Goal: Transaction & Acquisition: Book appointment/travel/reservation

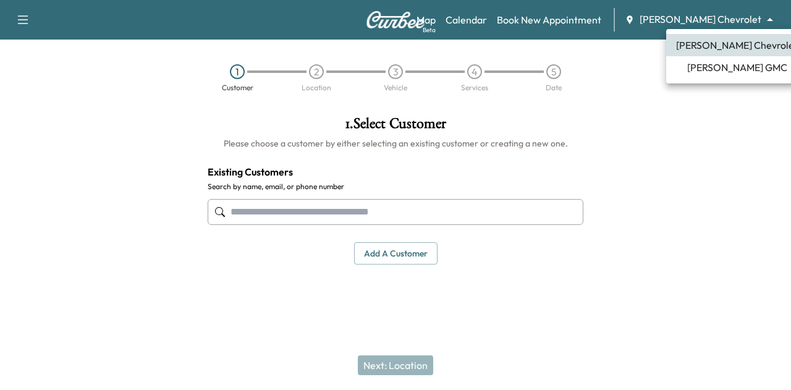
click at [747, 15] on body "Support Log Out Map Beta Calendar Book New Appointment [PERSON_NAME] Chevrolet …" at bounding box center [395, 195] width 791 height 390
click at [508, 24] on div at bounding box center [395, 195] width 791 height 390
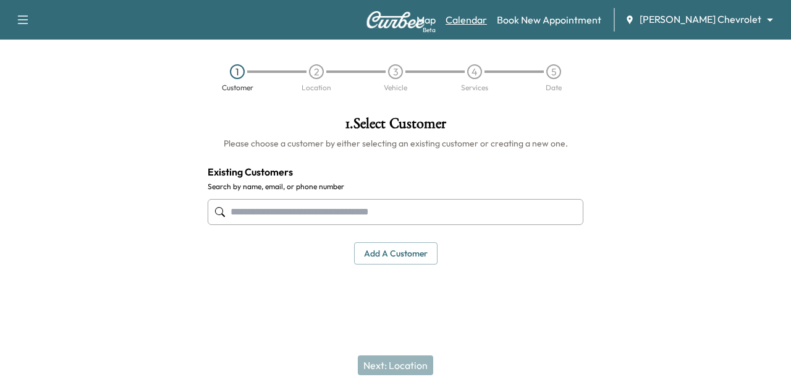
click at [487, 19] on link "Calendar" at bounding box center [465, 19] width 41 height 15
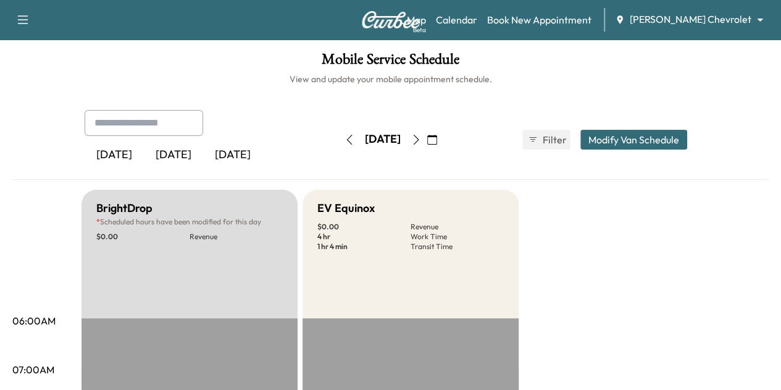
click at [427, 133] on button "button" at bounding box center [416, 140] width 21 height 20
click at [419, 138] on icon "button" at bounding box center [416, 140] width 6 height 10
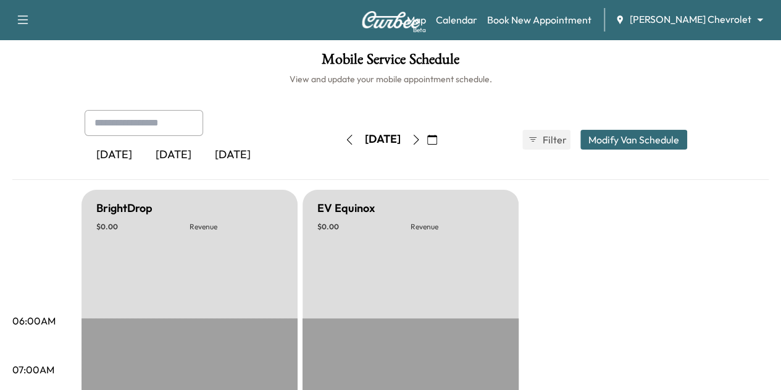
click at [421, 138] on icon "button" at bounding box center [416, 140] width 10 height 10
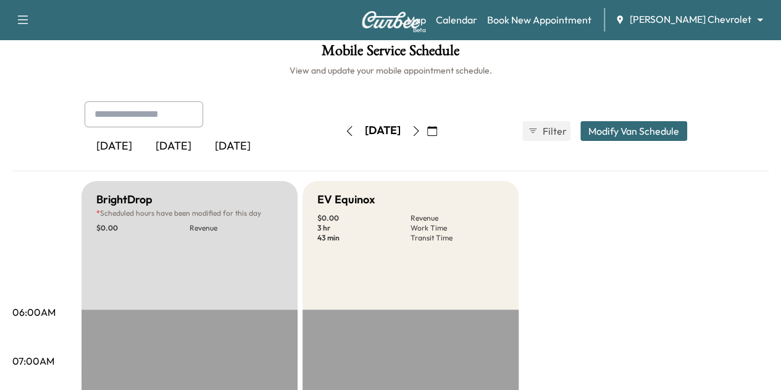
click at [421, 134] on icon "button" at bounding box center [416, 131] width 10 height 10
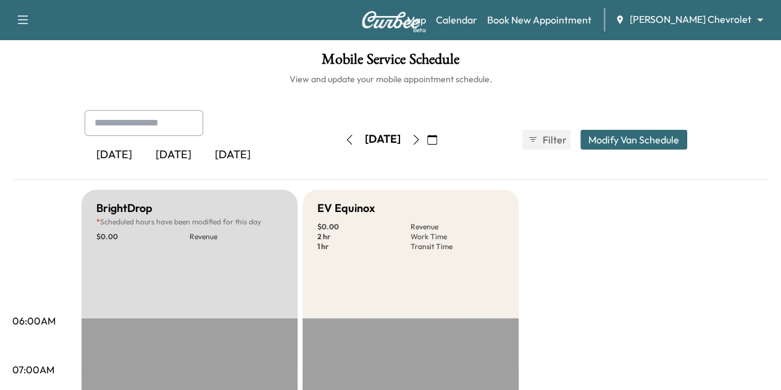
click at [421, 135] on icon "button" at bounding box center [416, 140] width 10 height 10
click at [421, 139] on icon "button" at bounding box center [416, 140] width 10 height 10
click at [421, 140] on icon "button" at bounding box center [416, 140] width 10 height 10
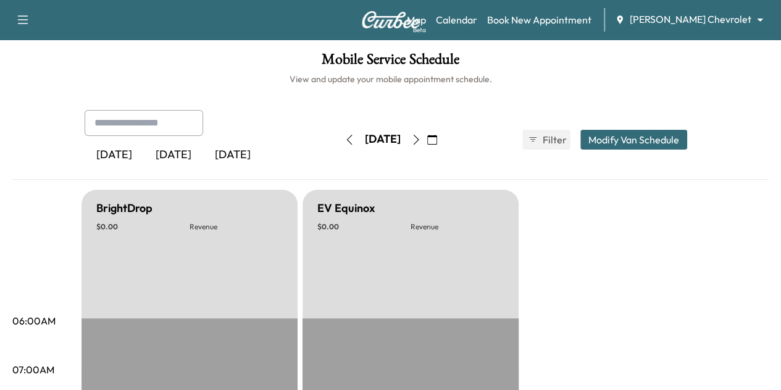
click at [339, 133] on button "button" at bounding box center [349, 140] width 21 height 20
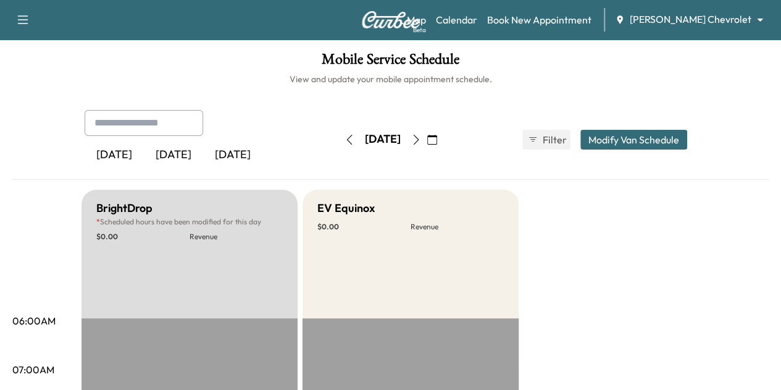
click at [339, 133] on button "button" at bounding box center [349, 140] width 21 height 20
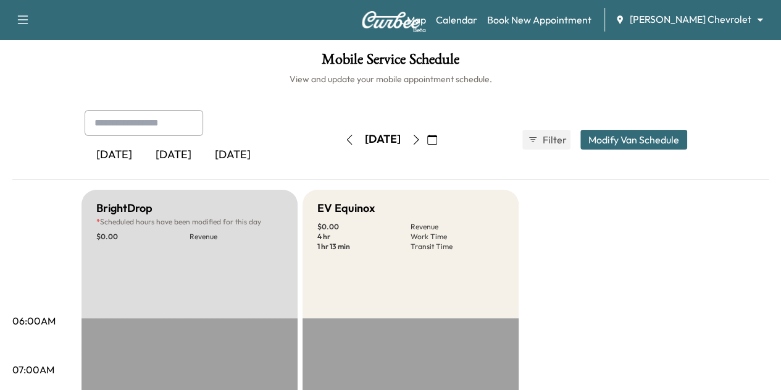
click at [339, 151] on div "[DATE] August 2025 S M T W T F S 27 28 29 30 31 1 2 3 4 5 6 7 8 9 10 11 12 13 1…" at bounding box center [391, 140] width 104 height 40
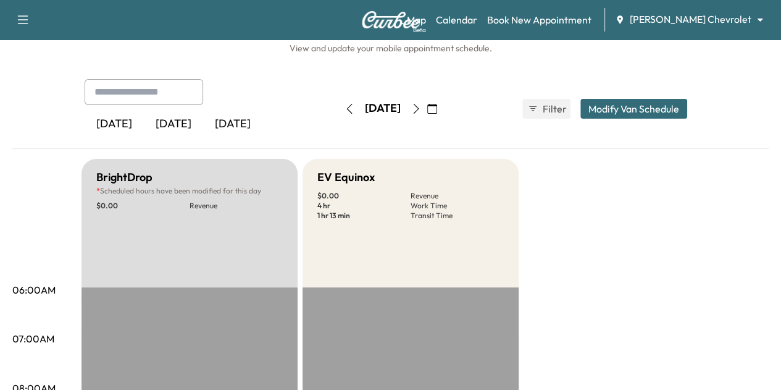
scroll to position [32, 0]
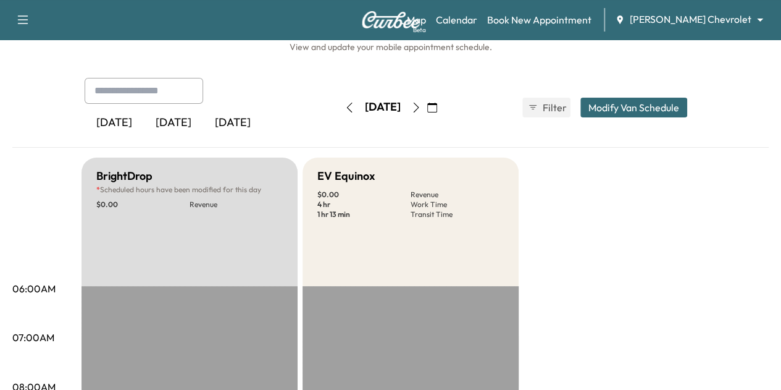
click at [437, 110] on icon "button" at bounding box center [432, 108] width 10 height 10
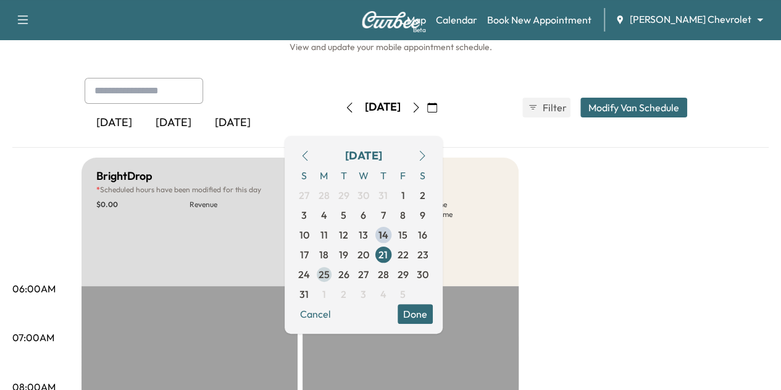
click at [330, 272] on span "25" at bounding box center [324, 274] width 11 height 15
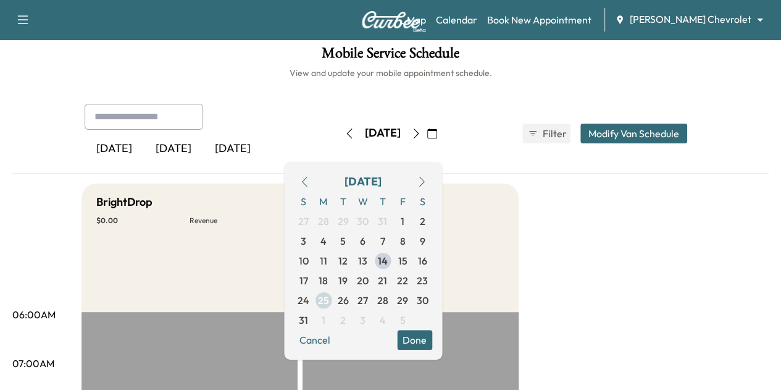
scroll to position [32, 0]
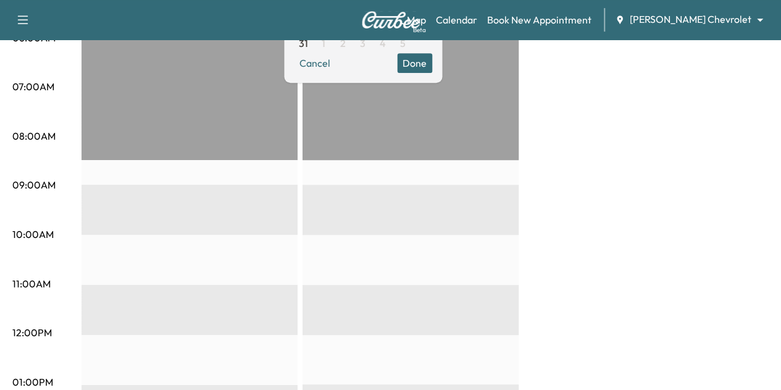
scroll to position [282, 0]
click at [432, 59] on button "Done" at bounding box center [414, 64] width 35 height 20
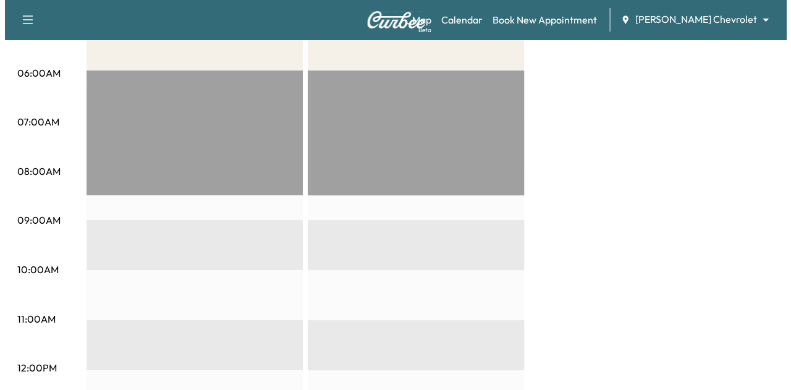
scroll to position [0, 0]
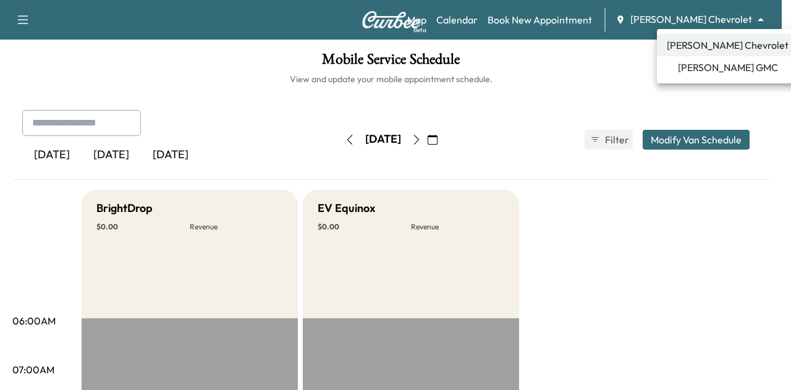
click at [728, 23] on body "Support Log Out Map Beta Calendar Book New Appointment [PERSON_NAME] Chevrolet …" at bounding box center [395, 195] width 791 height 390
click at [709, 61] on span "[PERSON_NAME] GMC" at bounding box center [728, 67] width 100 height 15
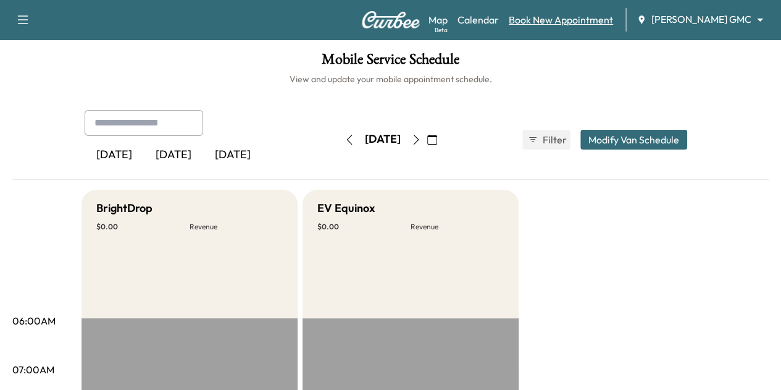
click at [569, 22] on link "Book New Appointment" at bounding box center [561, 19] width 104 height 15
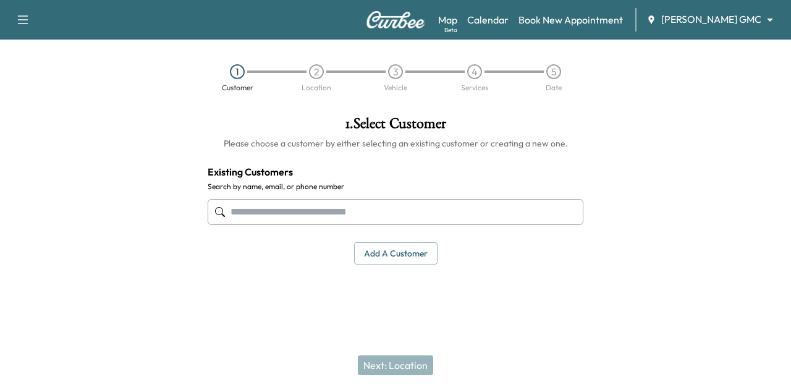
click at [277, 218] on input "text" at bounding box center [396, 212] width 376 height 26
type input "*****"
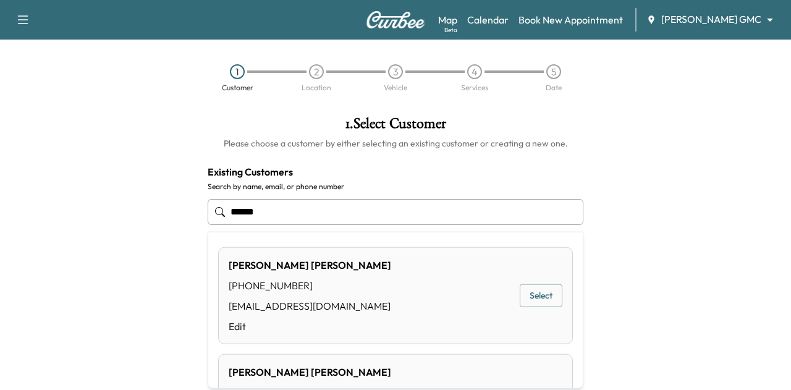
scroll to position [63, 0]
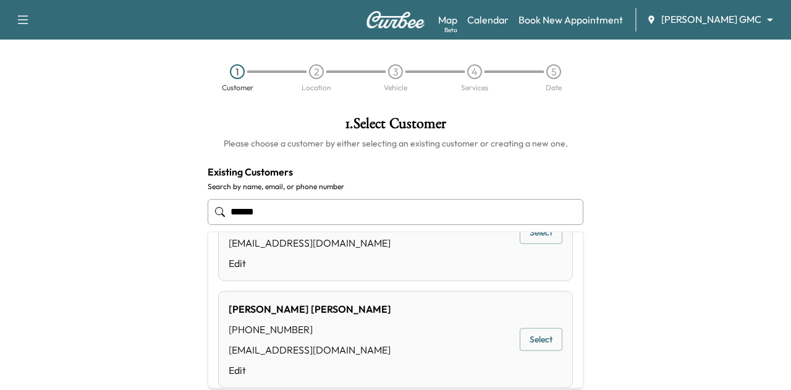
click at [529, 230] on div "******" at bounding box center [396, 211] width 376 height 41
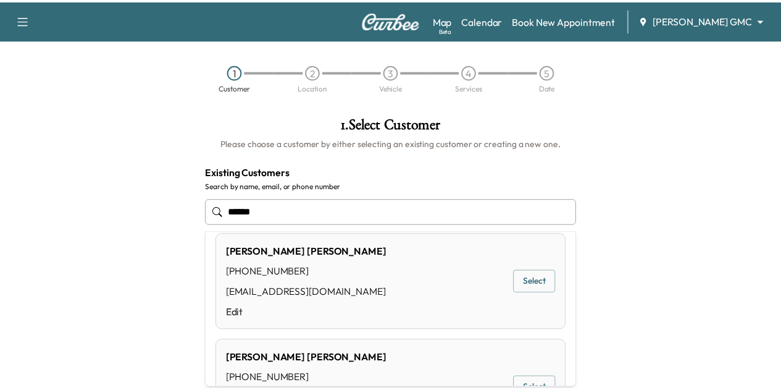
scroll to position [14, 0]
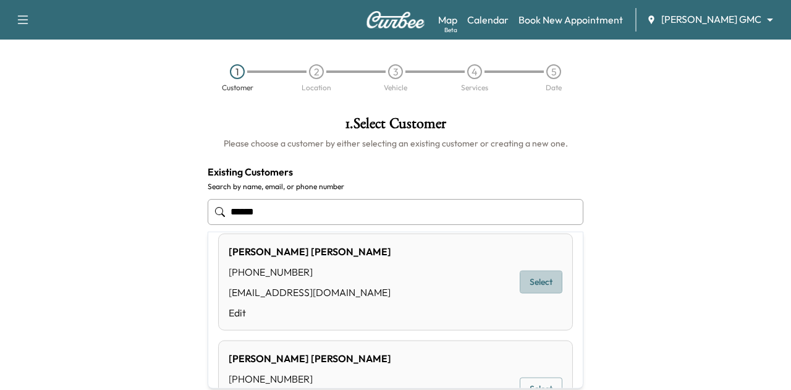
click at [519, 274] on button "Select" at bounding box center [540, 282] width 43 height 23
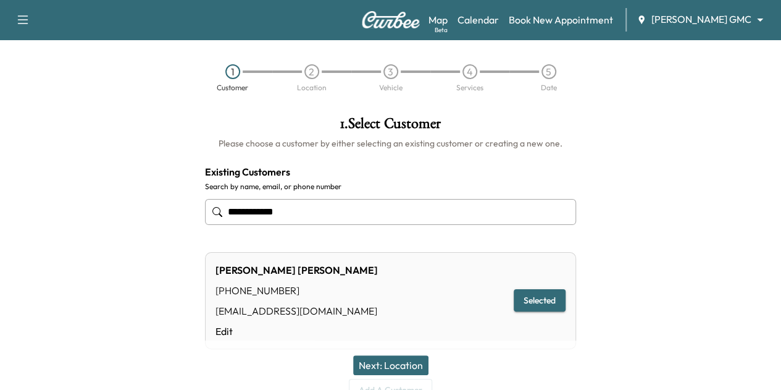
type input "**********"
click at [381, 366] on button "Next: Location" at bounding box center [390, 365] width 75 height 20
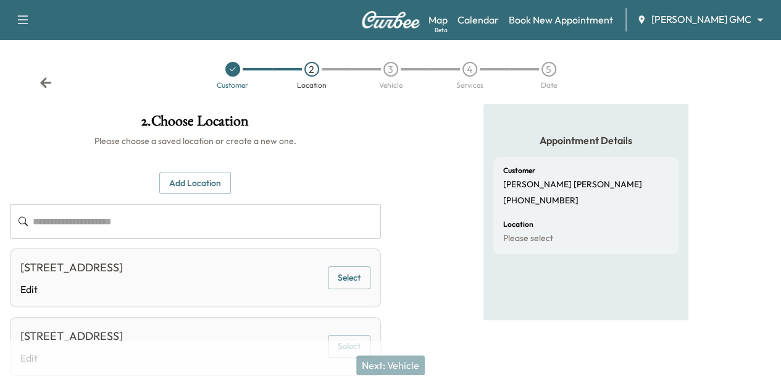
scroll to position [0, 0]
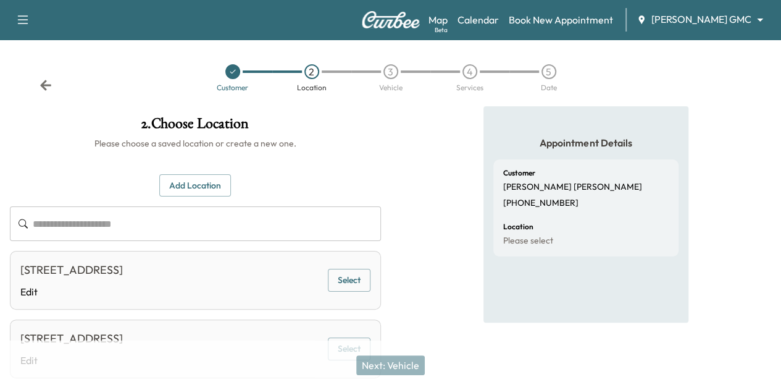
click at [46, 82] on icon at bounding box center [46, 85] width 12 height 12
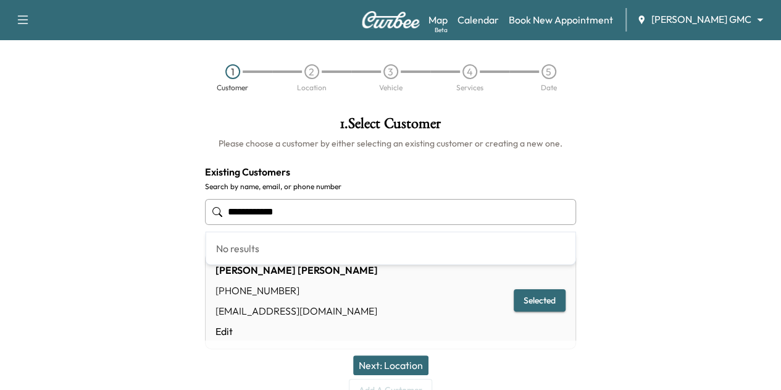
click at [301, 214] on input "**********" at bounding box center [390, 212] width 371 height 26
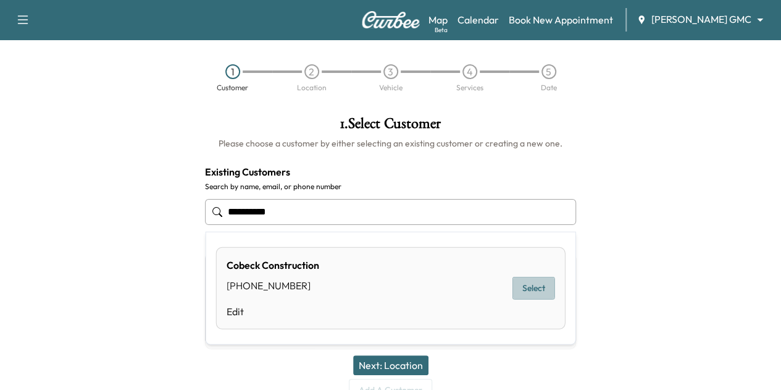
click at [514, 290] on button "Select" at bounding box center [534, 288] width 43 height 23
type input "**********"
type input "******"
type input "**********"
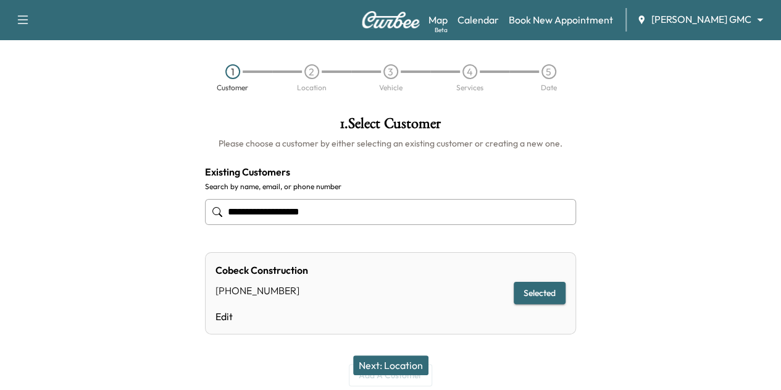
type input "**********"
click at [400, 361] on button "Next: Location" at bounding box center [390, 365] width 75 height 20
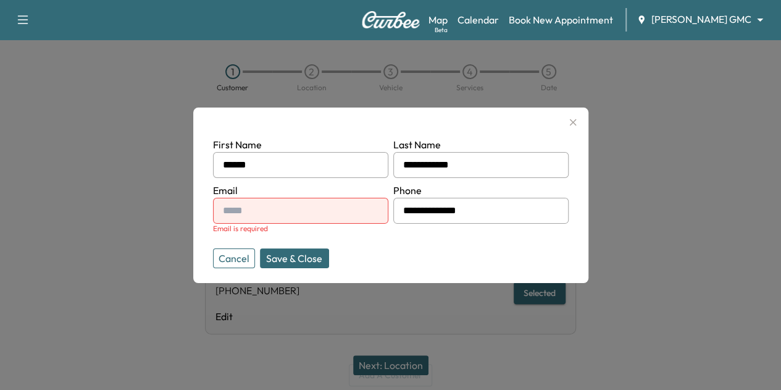
click at [301, 201] on input "text" at bounding box center [300, 211] width 175 height 26
type input "**********"
click at [300, 256] on button "Save & Close" at bounding box center [294, 258] width 69 height 20
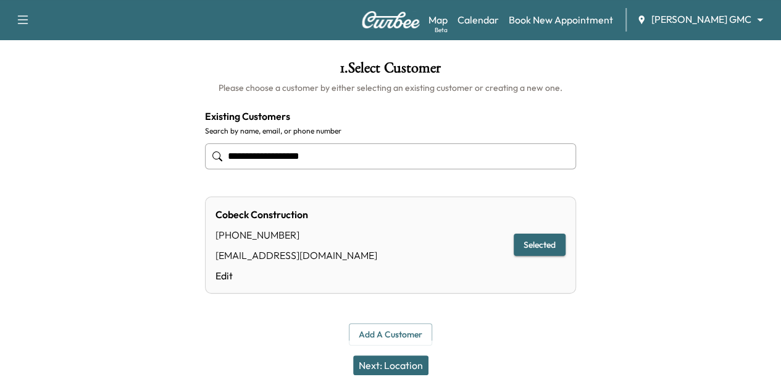
scroll to position [59, 0]
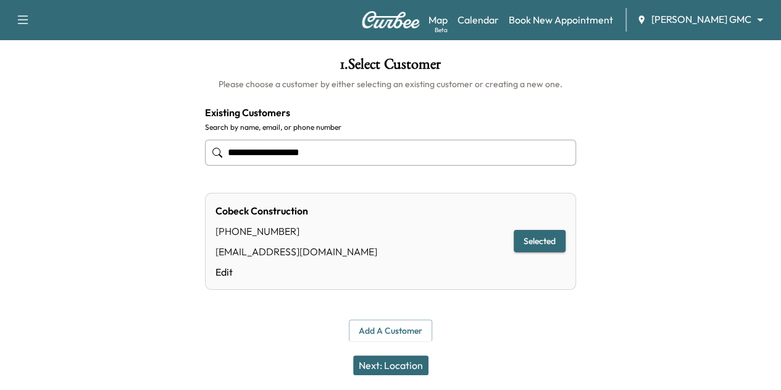
click at [394, 366] on button "Next: Location" at bounding box center [390, 365] width 75 height 20
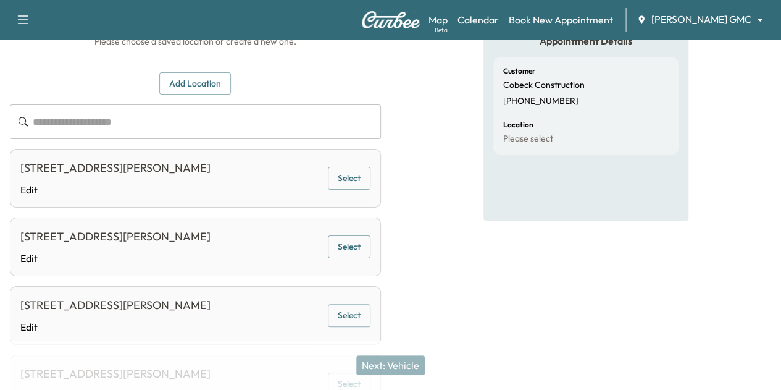
scroll to position [0, 0]
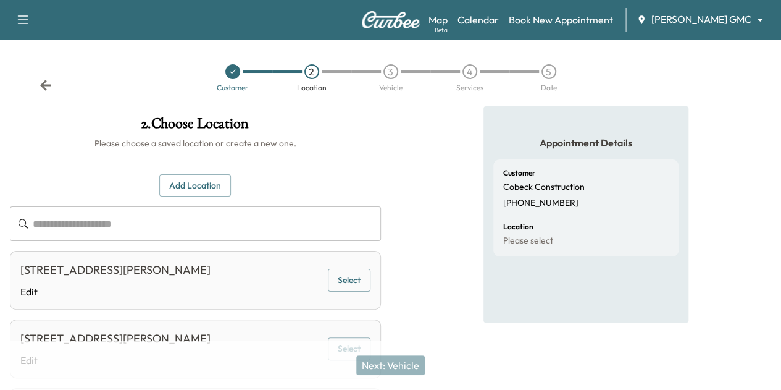
drag, startPoint x: 47, startPoint y: 91, endPoint x: 46, endPoint y: 81, distance: 10.6
click at [46, 81] on div "Customer 2 Location 3 Vehicle 4 Services 5 Date" at bounding box center [390, 73] width 781 height 67
click at [46, 81] on icon at bounding box center [45, 85] width 11 height 10
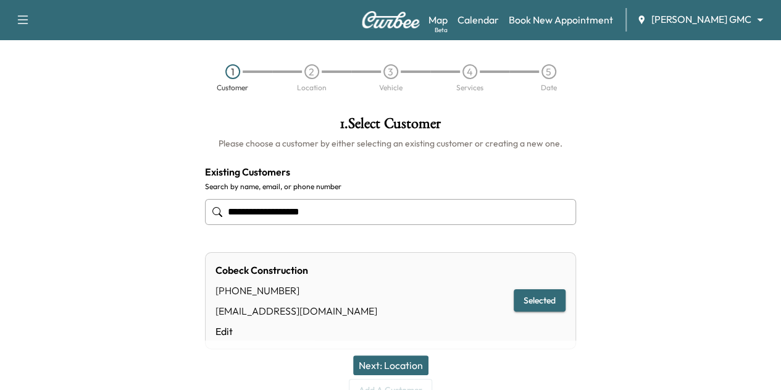
click at [380, 210] on input "**********" at bounding box center [390, 212] width 371 height 26
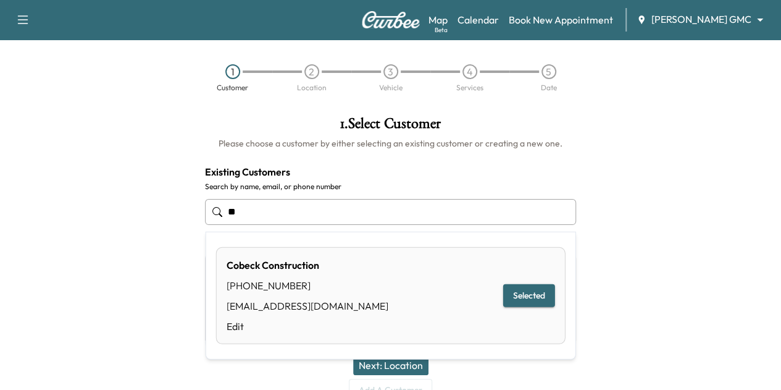
type input "*"
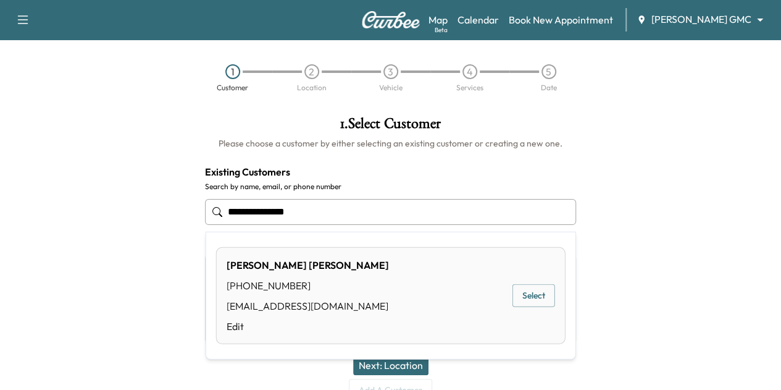
click at [535, 296] on button "Select" at bounding box center [534, 295] width 43 height 23
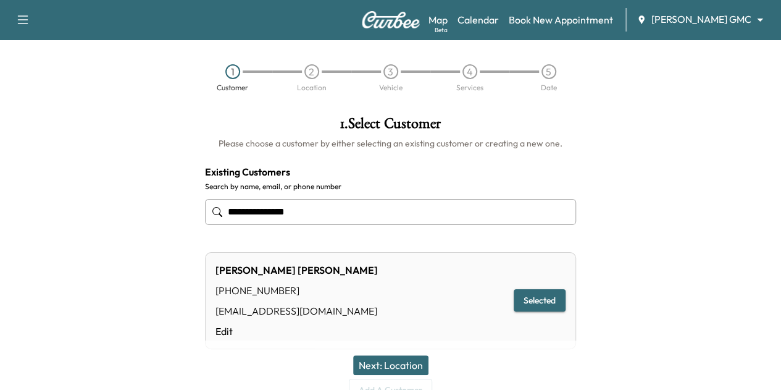
scroll to position [59, 0]
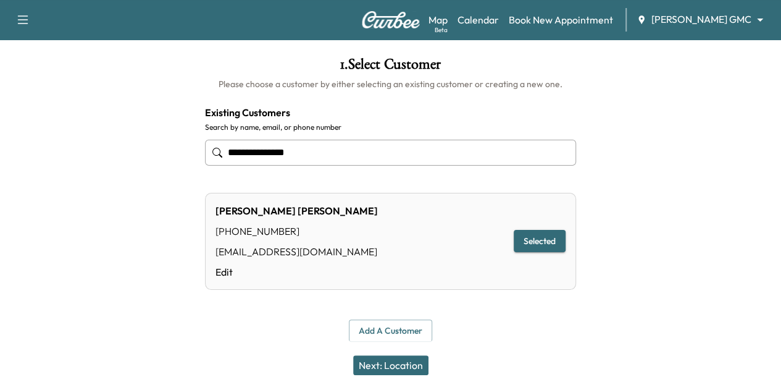
type input "**********"
click at [411, 369] on button "Next: Location" at bounding box center [390, 365] width 75 height 20
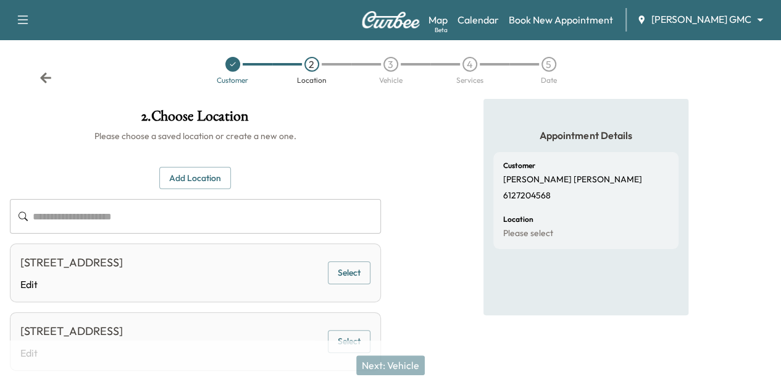
scroll to position [0, 0]
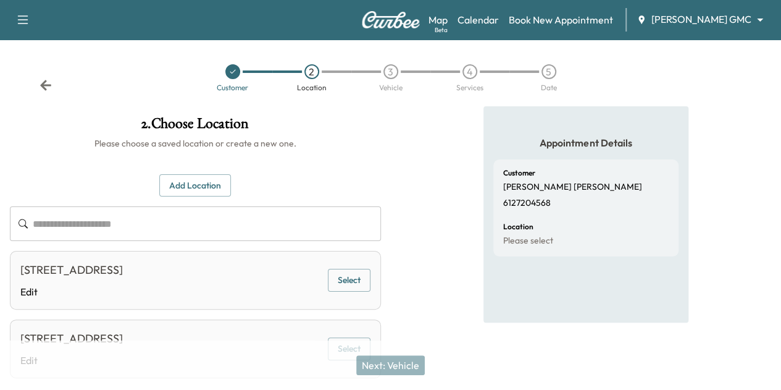
click at [41, 84] on icon at bounding box center [45, 85] width 11 height 10
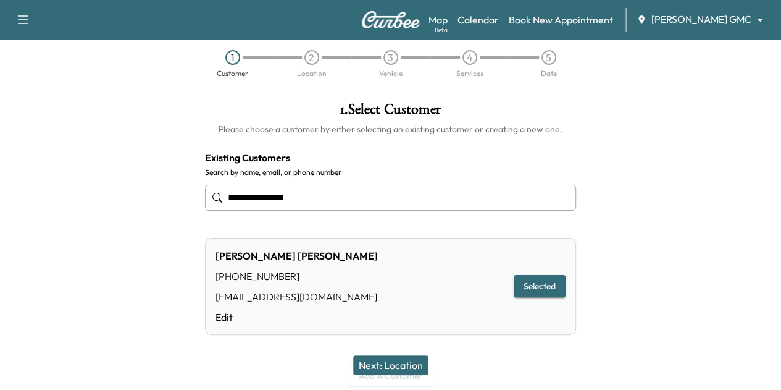
scroll to position [15, 0]
click at [313, 204] on input "**********" at bounding box center [390, 197] width 371 height 26
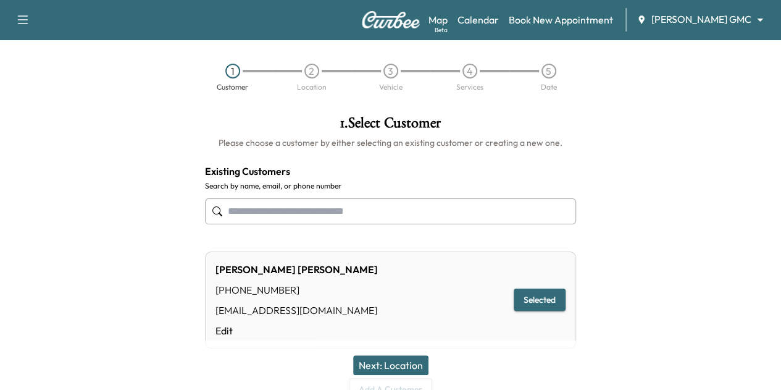
scroll to position [1, 0]
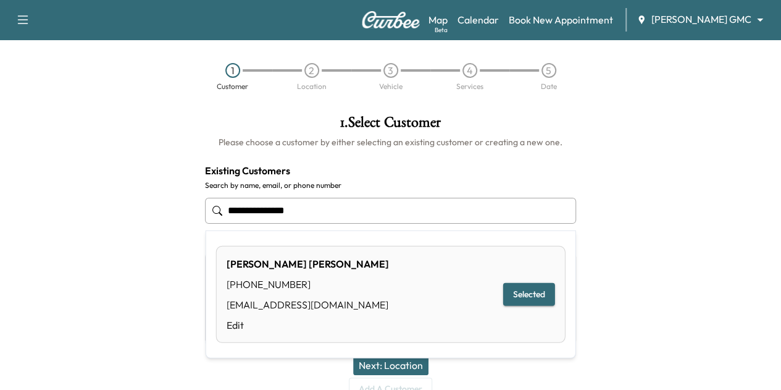
click at [343, 202] on input "**********" at bounding box center [390, 211] width 371 height 26
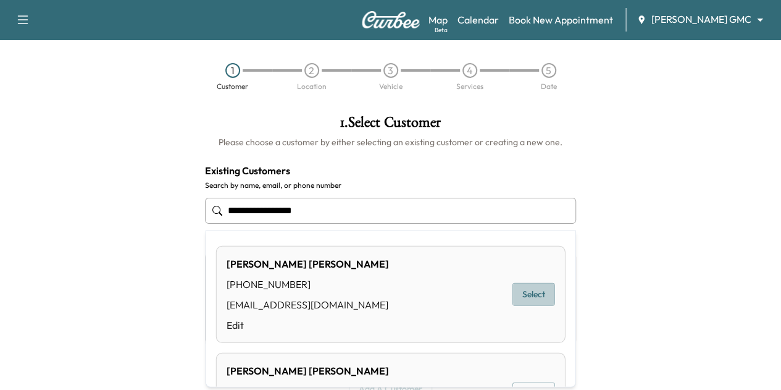
click at [518, 296] on button "Select" at bounding box center [534, 294] width 43 height 23
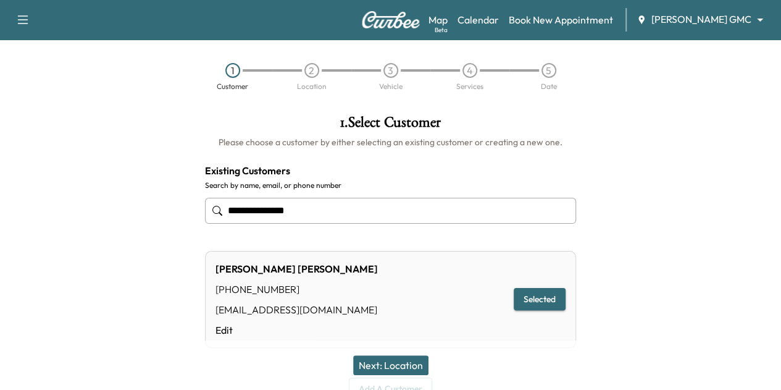
type input "**********"
click at [393, 361] on button "Next: Location" at bounding box center [390, 365] width 75 height 20
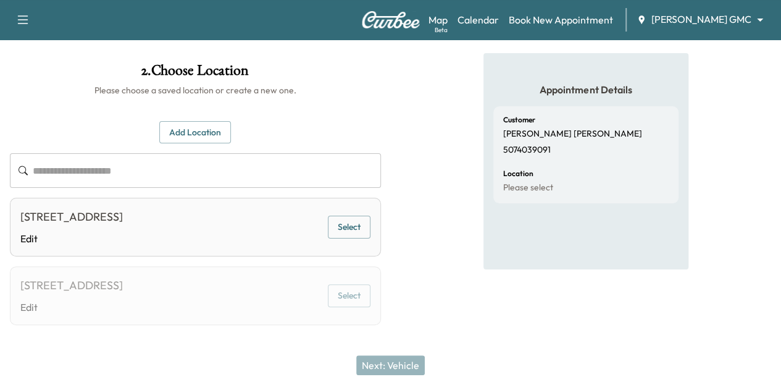
scroll to position [0, 0]
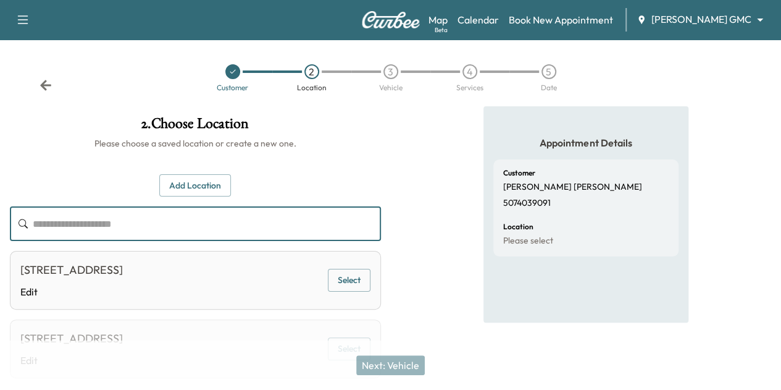
click at [325, 232] on input "text" at bounding box center [207, 223] width 348 height 35
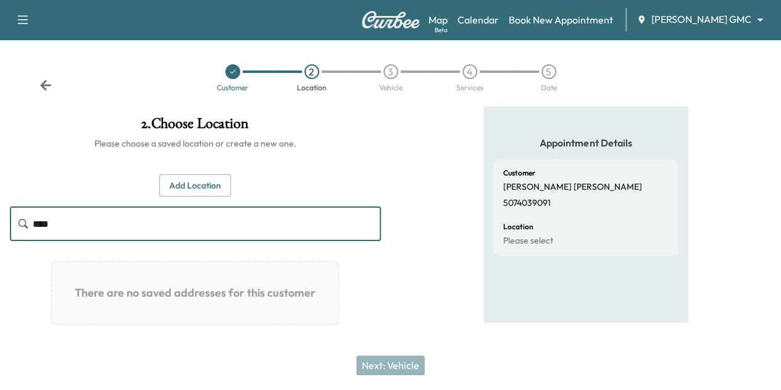
click at [361, 217] on input "****" at bounding box center [207, 223] width 348 height 35
type input "*"
type input "**********"
click at [42, 85] on icon at bounding box center [45, 85] width 11 height 10
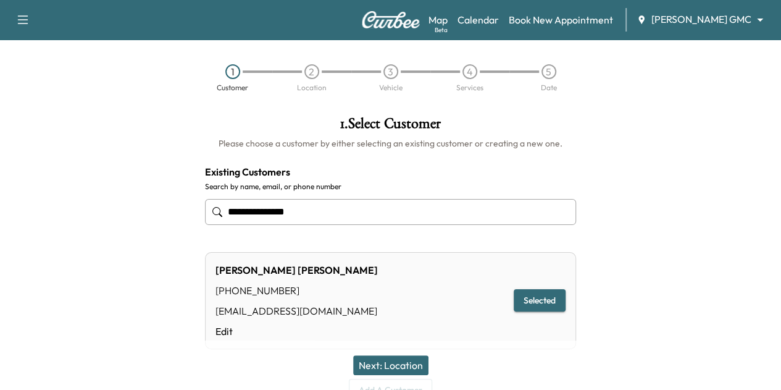
click at [385, 204] on input "**********" at bounding box center [390, 212] width 371 height 26
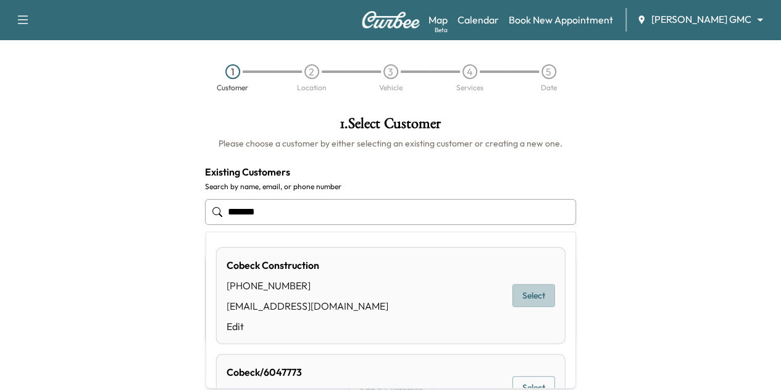
click at [545, 296] on button "Select" at bounding box center [534, 295] width 43 height 23
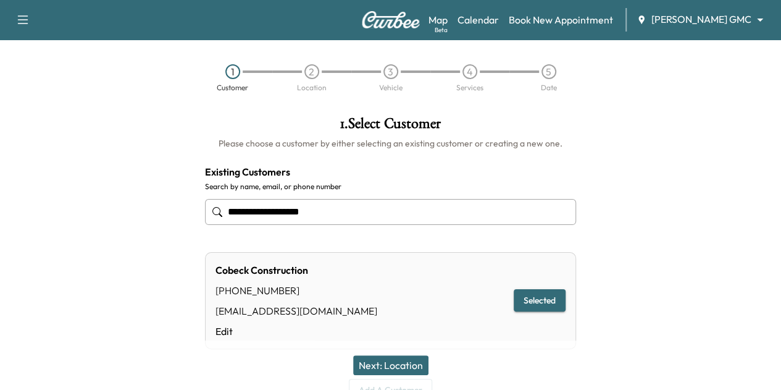
scroll to position [57, 0]
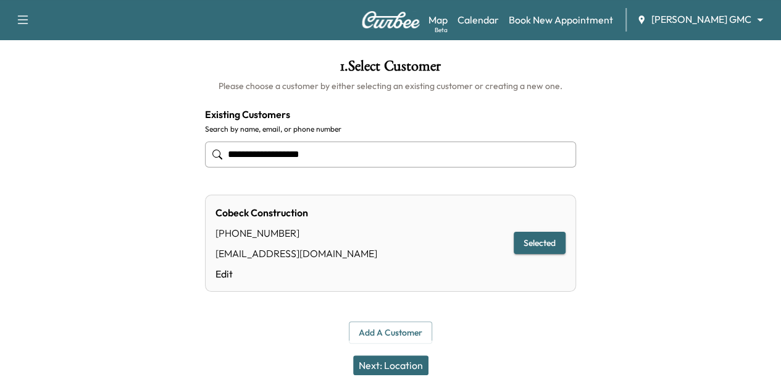
type input "**********"
click at [400, 362] on button "Next: Location" at bounding box center [390, 365] width 75 height 20
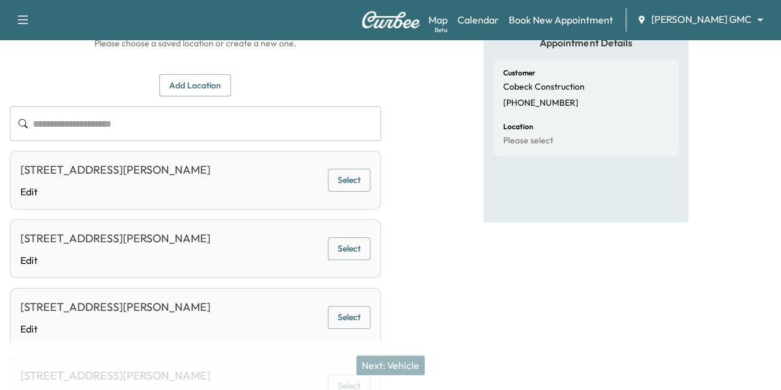
scroll to position [99, 0]
click at [231, 83] on button "Add Location" at bounding box center [195, 86] width 72 height 23
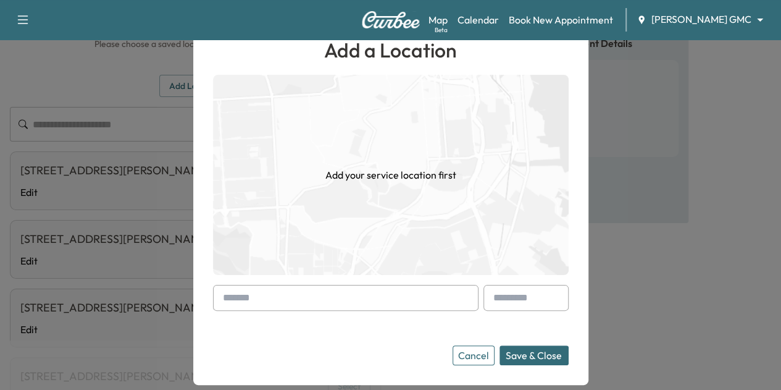
click at [332, 292] on input "text" at bounding box center [346, 298] width 266 height 26
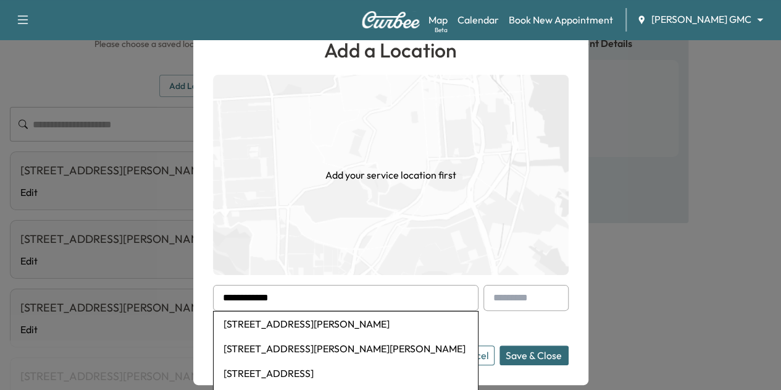
click at [339, 324] on li "[STREET_ADDRESS][PERSON_NAME]" at bounding box center [346, 323] width 264 height 25
type input "**********"
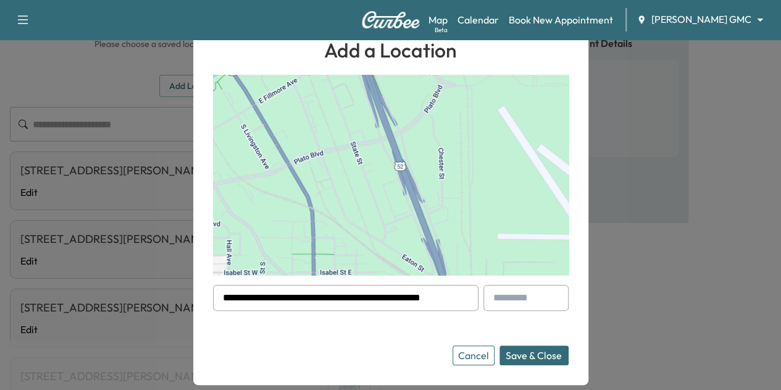
click at [519, 355] on button "Save & Close" at bounding box center [534, 355] width 69 height 20
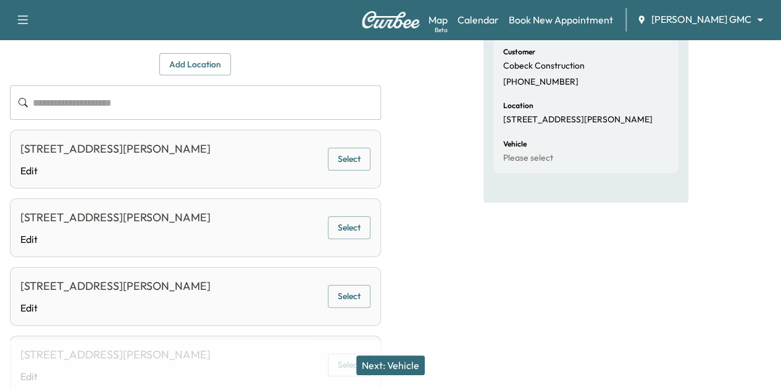
scroll to position [102, 0]
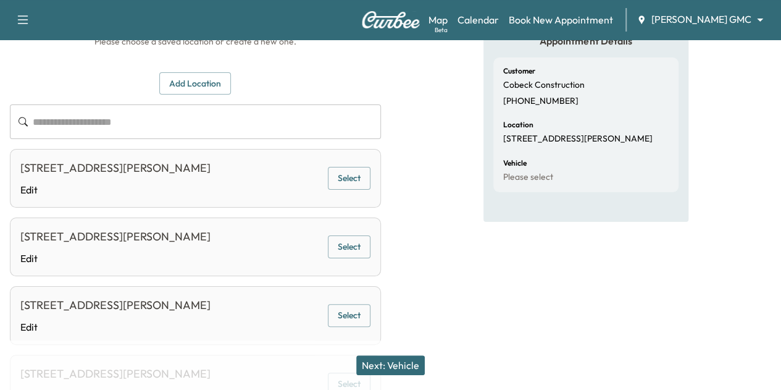
click at [407, 361] on button "Next: Vehicle" at bounding box center [390, 365] width 69 height 20
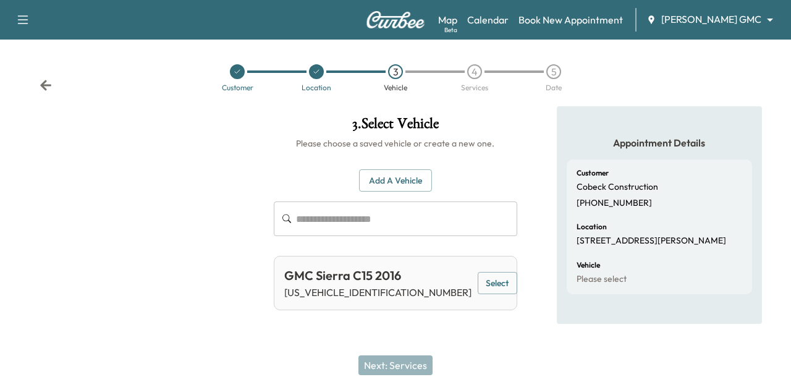
click at [404, 184] on button "Add a Vehicle" at bounding box center [395, 180] width 73 height 23
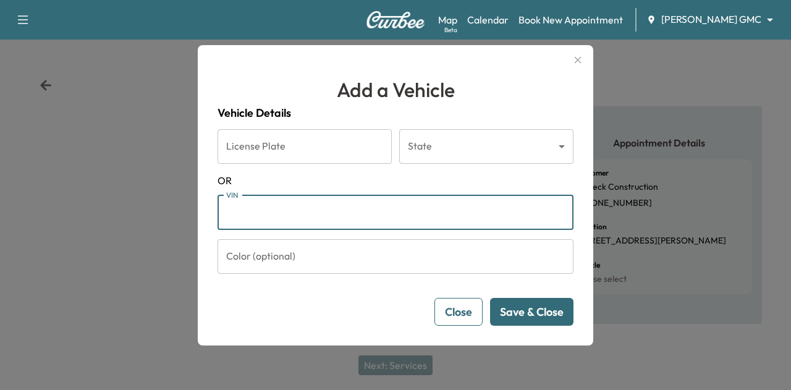
click at [300, 217] on input "VIN" at bounding box center [395, 212] width 356 height 35
paste input "**********"
type input "**********"
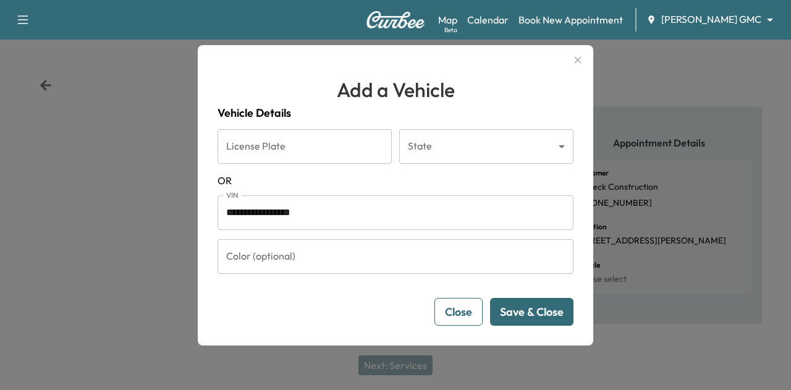
click at [530, 311] on button "Save & Close" at bounding box center [531, 312] width 83 height 28
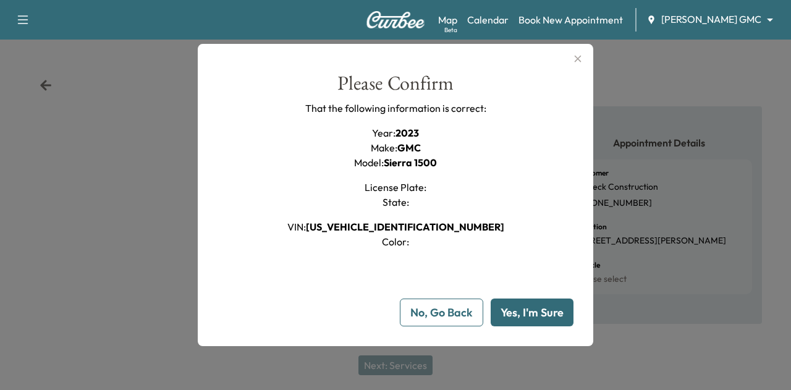
click at [530, 312] on button "Yes, I'm Sure" at bounding box center [531, 312] width 83 height 28
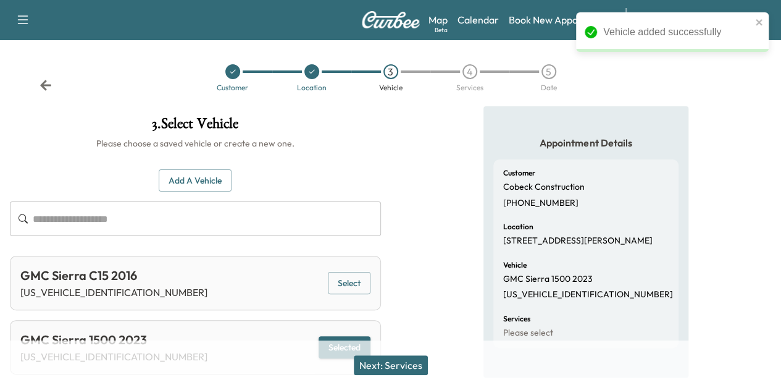
click at [401, 366] on button "Next: Services" at bounding box center [391, 365] width 74 height 20
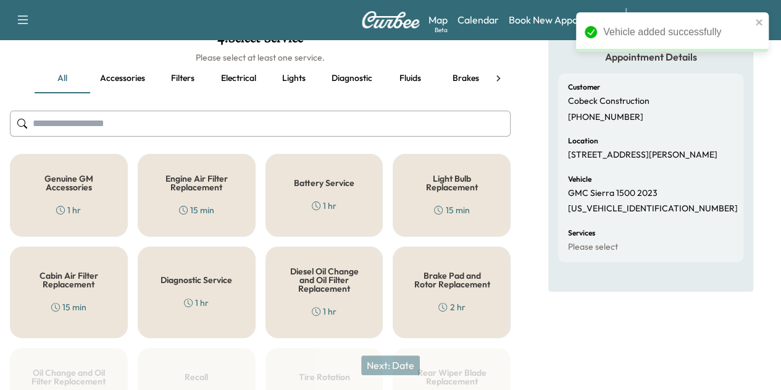
scroll to position [44, 0]
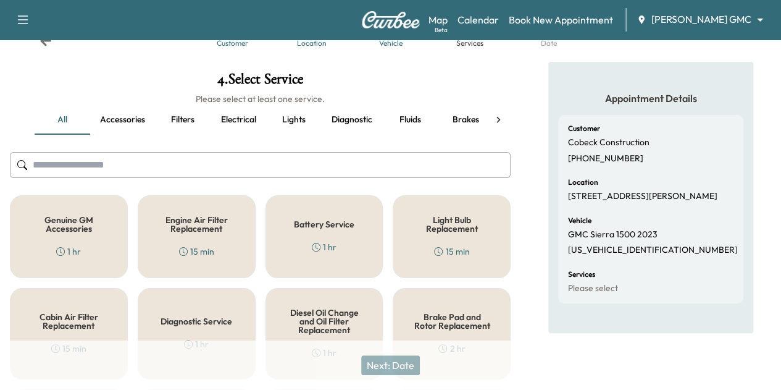
click at [592, 256] on p "[US_VEHICLE_IDENTIFICATION_NUMBER]" at bounding box center [653, 250] width 170 height 11
copy p "[US_VEHICLE_IDENTIFICATION_NUMBER]"
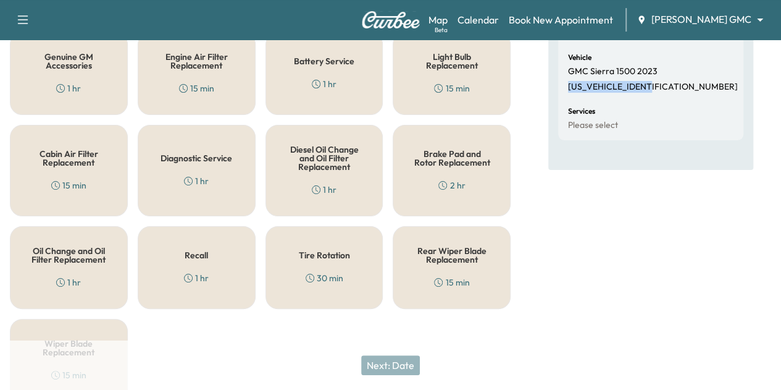
scroll to position [209, 0]
click at [220, 266] on div "Recall 1 hr" at bounding box center [197, 266] width 118 height 83
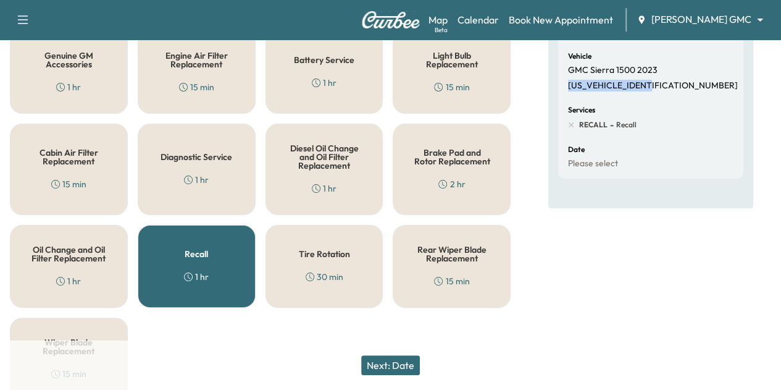
click at [397, 369] on button "Next: Date" at bounding box center [390, 365] width 59 height 20
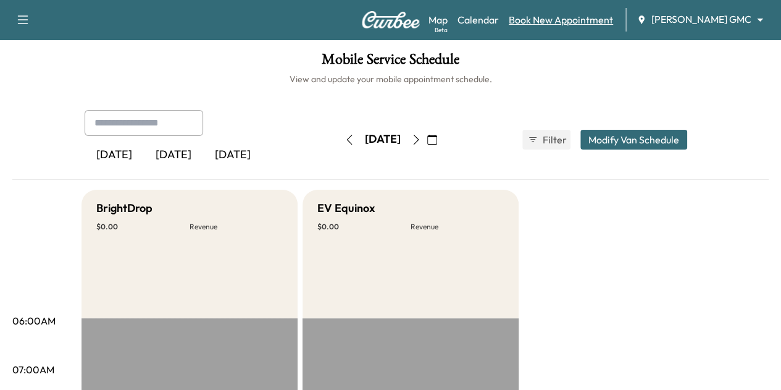
click at [571, 19] on link "Book New Appointment" at bounding box center [561, 19] width 104 height 15
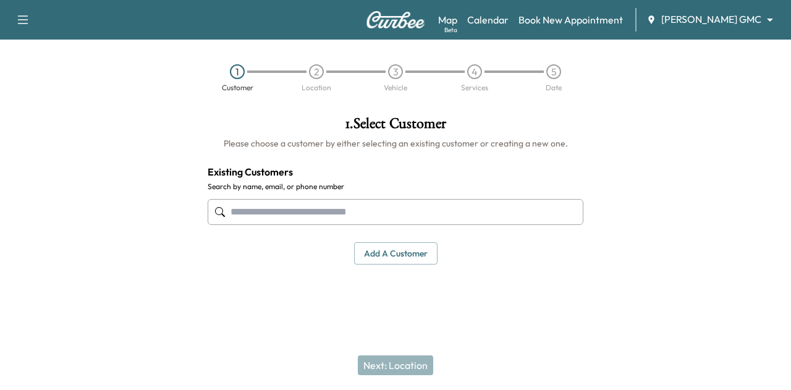
click at [302, 209] on input "text" at bounding box center [396, 212] width 376 height 26
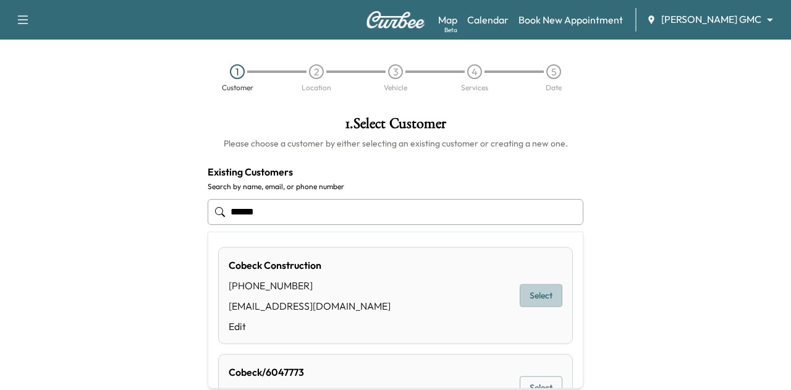
click at [519, 290] on button "Select" at bounding box center [540, 295] width 43 height 23
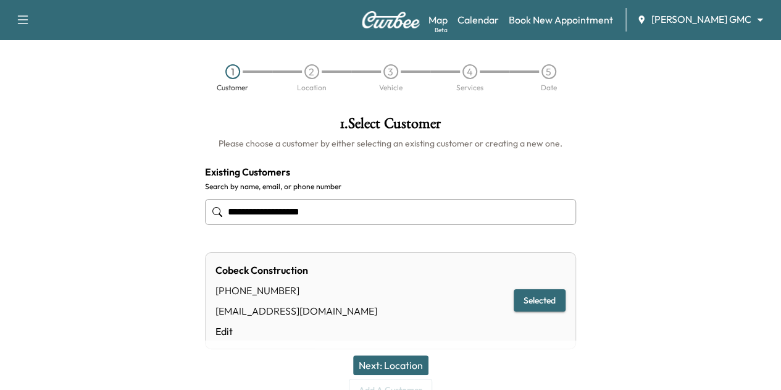
type input "**********"
click at [401, 364] on button "Next: Location" at bounding box center [390, 365] width 75 height 20
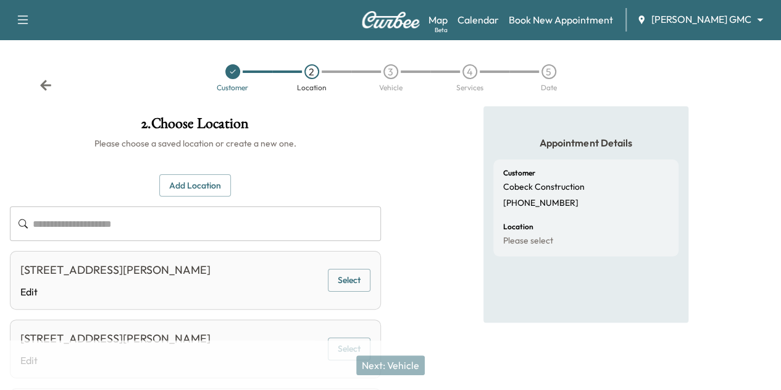
click at [381, 221] on input "text" at bounding box center [207, 223] width 348 height 35
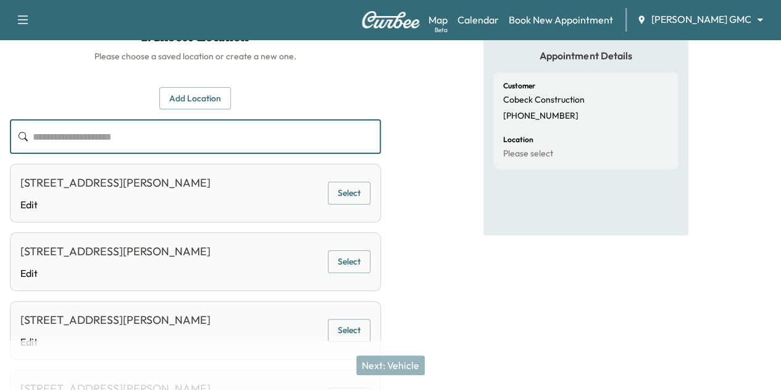
scroll to position [21, 0]
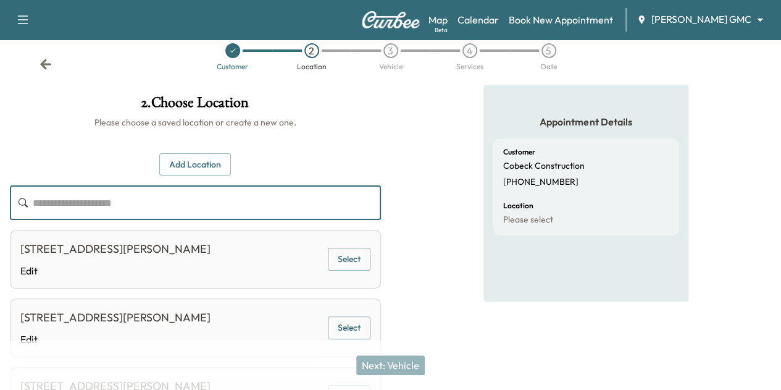
click at [231, 153] on button "Add Location" at bounding box center [195, 164] width 72 height 23
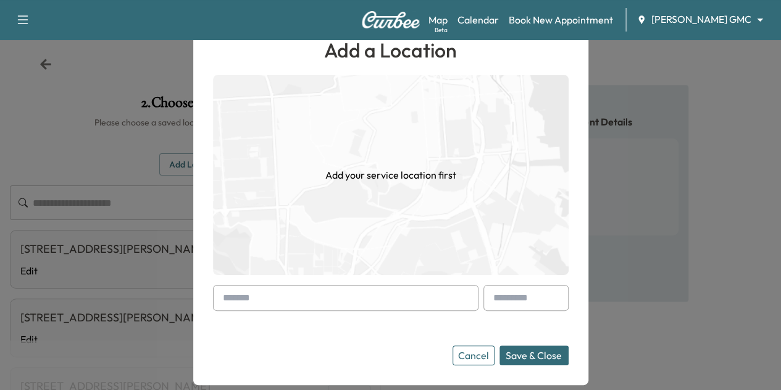
click at [322, 290] on input "text" at bounding box center [346, 298] width 266 height 26
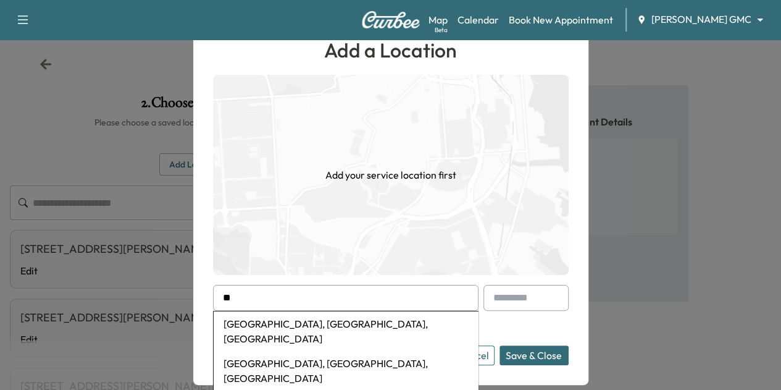
type input "*"
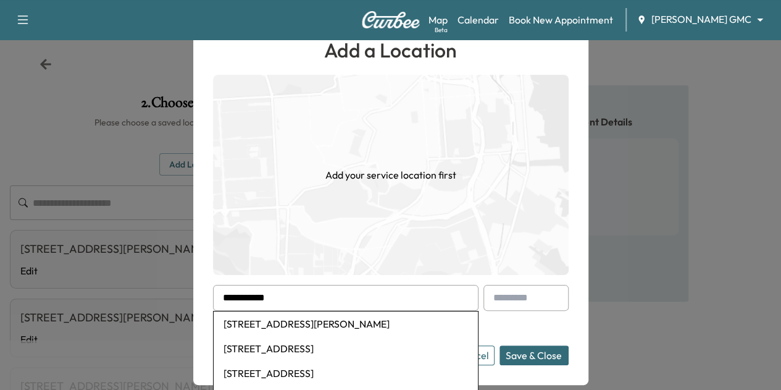
click at [318, 327] on li "[STREET_ADDRESS][PERSON_NAME]" at bounding box center [346, 323] width 264 height 25
type input "**********"
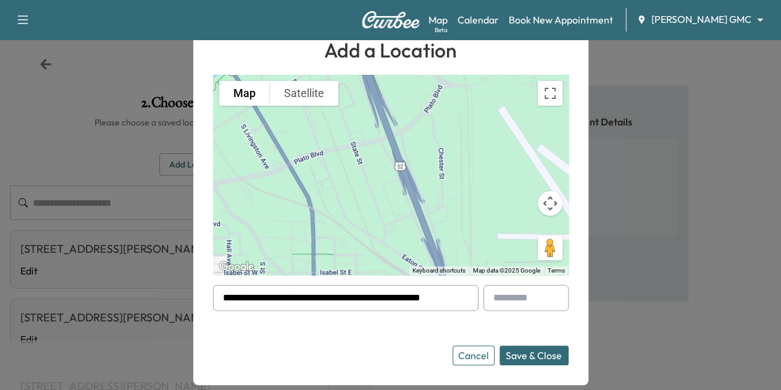
click at [518, 356] on button "Save & Close" at bounding box center [534, 355] width 69 height 20
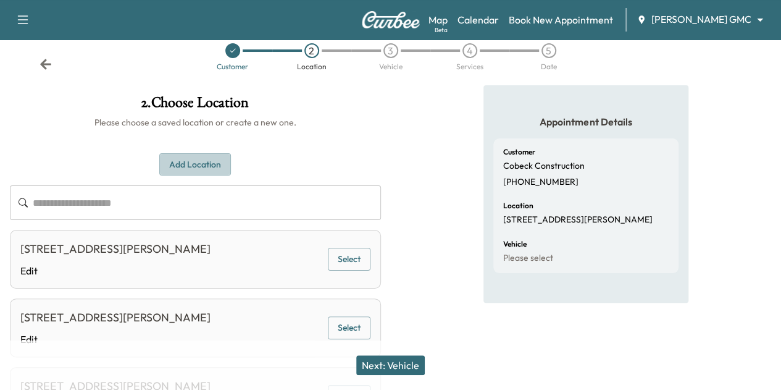
click at [231, 169] on button "Add Location" at bounding box center [195, 164] width 72 height 23
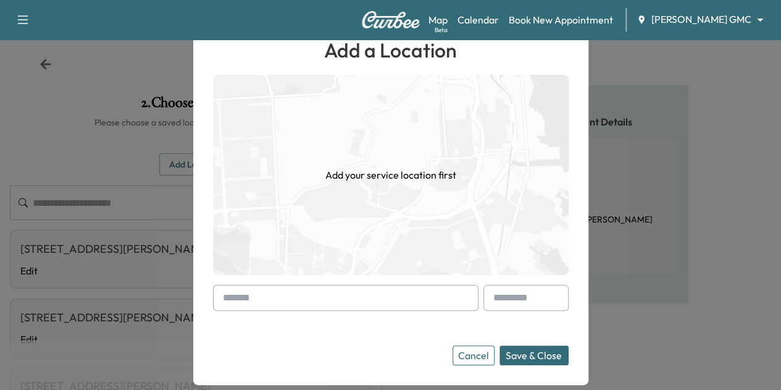
click at [296, 296] on input "text" at bounding box center [346, 298] width 266 height 26
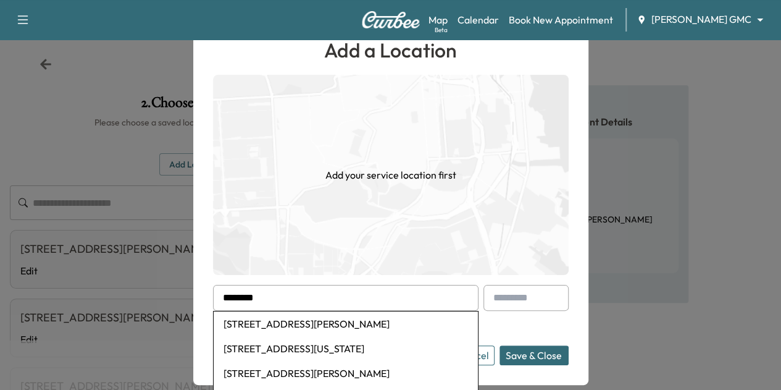
click at [300, 323] on li "[STREET_ADDRESS][PERSON_NAME]" at bounding box center [346, 323] width 264 height 25
type input "**********"
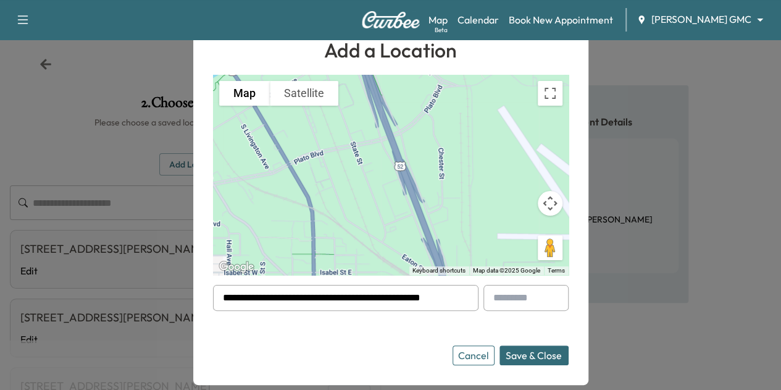
click at [516, 355] on button "Save & Close" at bounding box center [534, 355] width 69 height 20
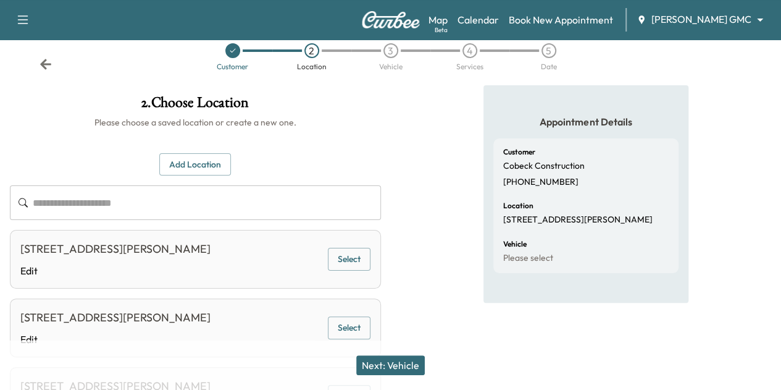
click at [390, 363] on button "Next: Vehicle" at bounding box center [390, 365] width 69 height 20
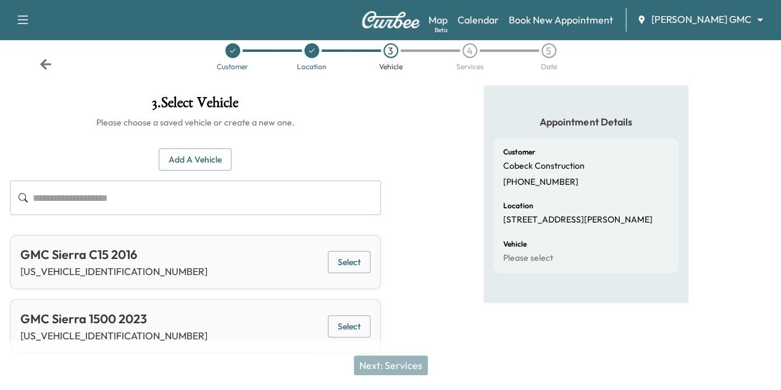
click at [371, 322] on button "Select" at bounding box center [349, 326] width 43 height 23
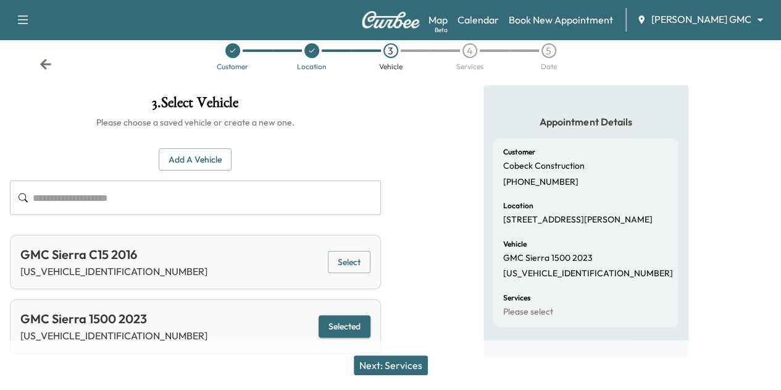
click at [404, 360] on button "Next: Services" at bounding box center [391, 365] width 74 height 20
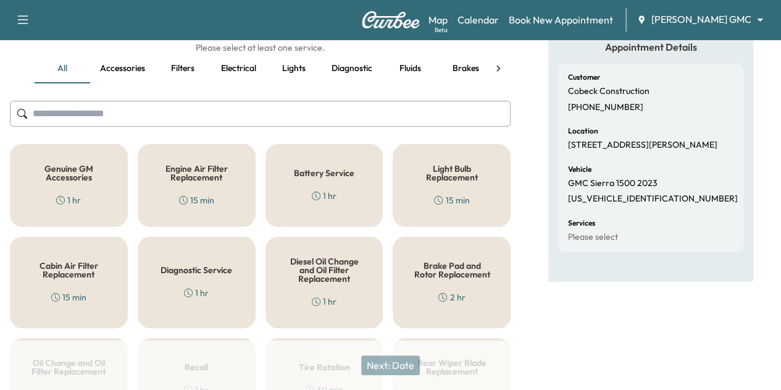
click at [83, 185] on div "Genuine GM Accessories 1 hr" at bounding box center [69, 185] width 118 height 83
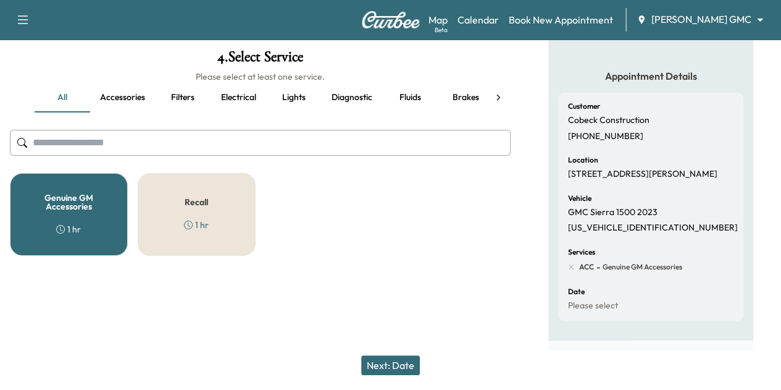
click at [212, 217] on div "Recall 1 hr" at bounding box center [197, 214] width 118 height 83
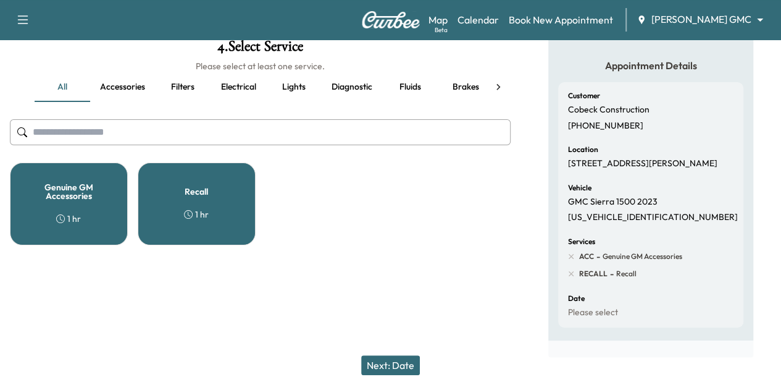
scroll to position [94, 0]
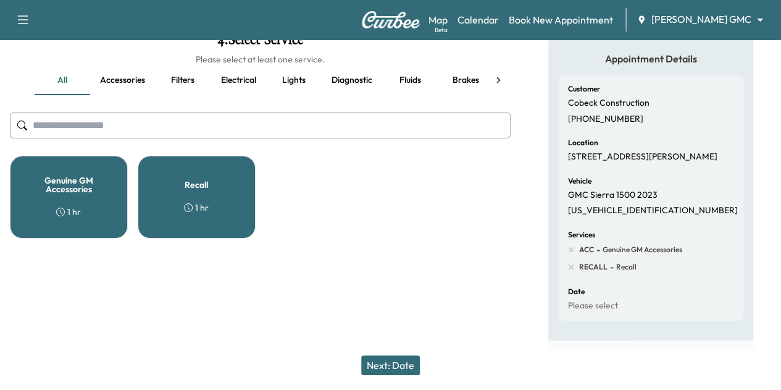
click at [400, 361] on button "Next: Date" at bounding box center [390, 365] width 59 height 20
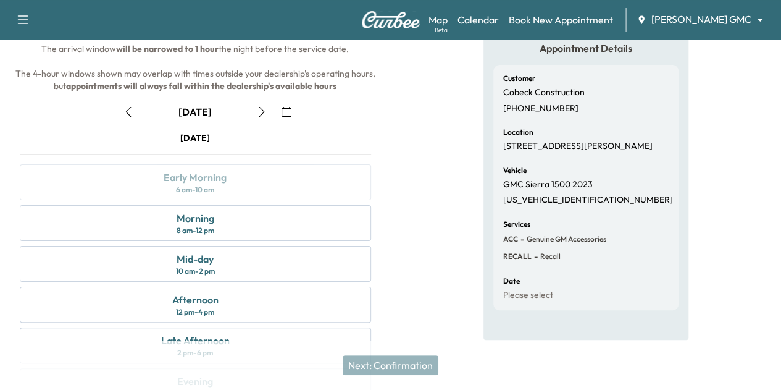
click at [297, 122] on button "button" at bounding box center [286, 112] width 21 height 20
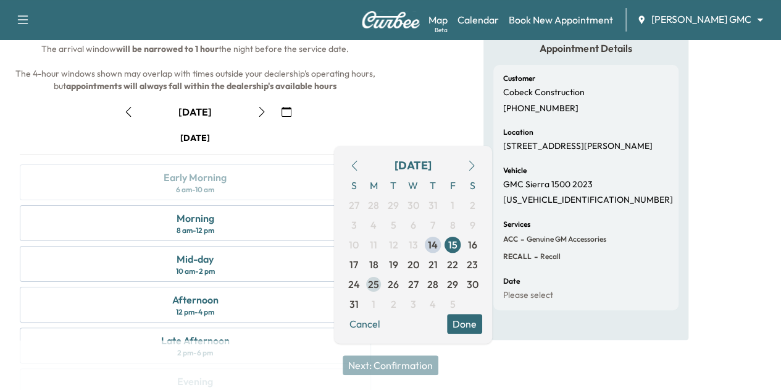
click at [375, 282] on span "25" at bounding box center [373, 284] width 11 height 15
click at [464, 318] on button "Done" at bounding box center [464, 324] width 35 height 20
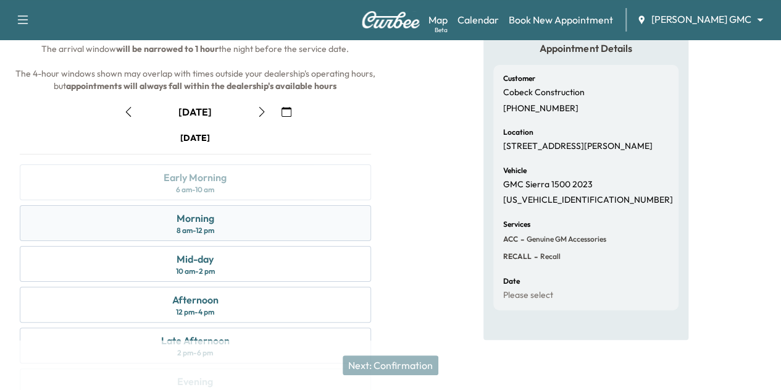
click at [371, 241] on div "Morning 8 am - 12 pm" at bounding box center [195, 223] width 351 height 36
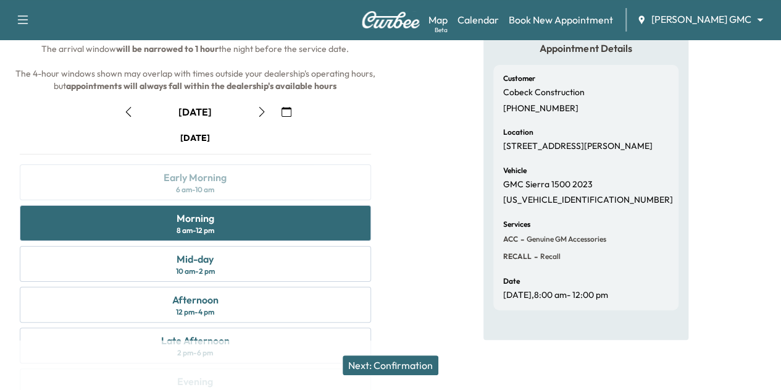
click at [416, 362] on button "Next: Confirmation" at bounding box center [391, 365] width 96 height 20
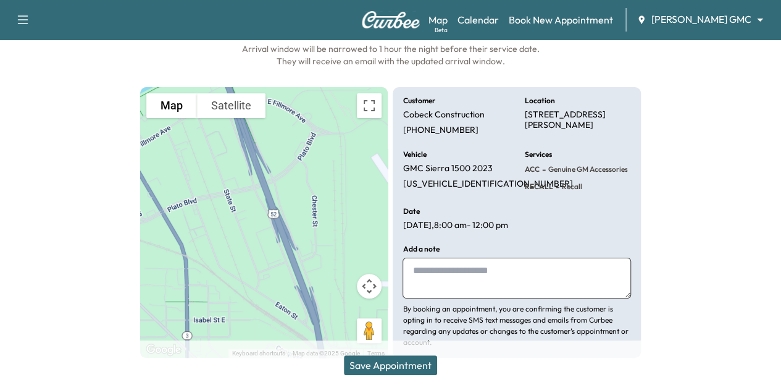
click at [397, 371] on button "Save Appointment" at bounding box center [390, 365] width 93 height 20
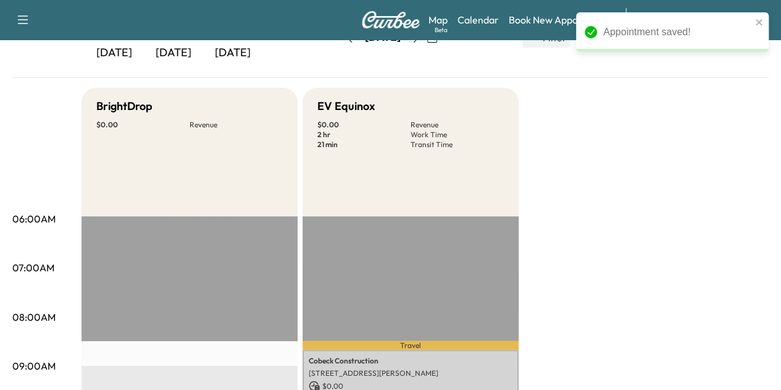
scroll to position [62, 0]
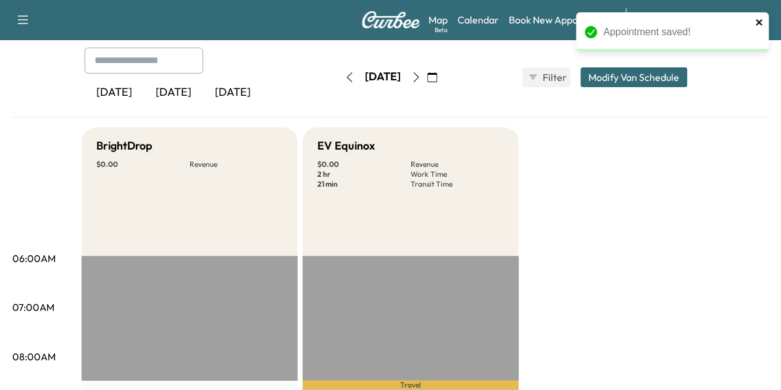
click at [760, 19] on icon "close" at bounding box center [759, 22] width 9 height 10
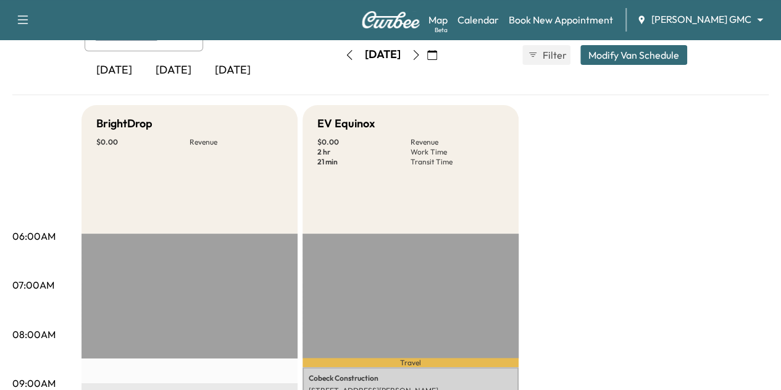
scroll to position [78, 0]
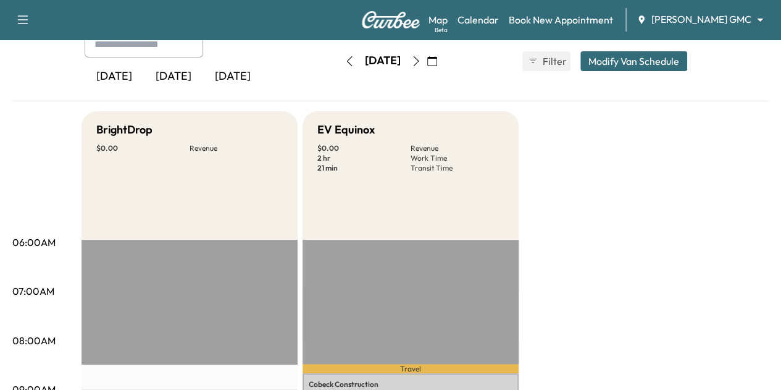
click at [684, 67] on button "Modify Van Schedule" at bounding box center [634, 61] width 107 height 20
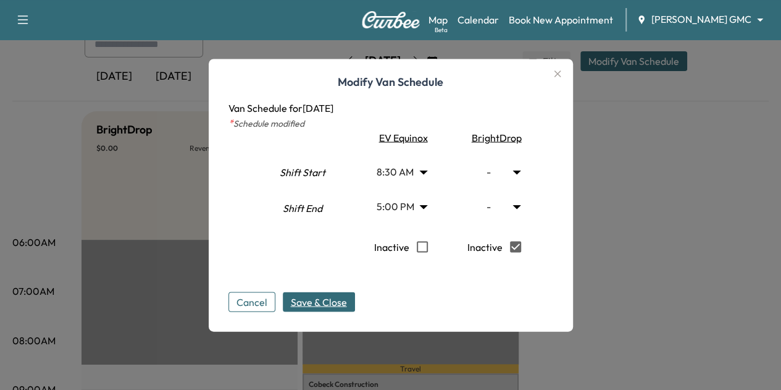
click at [340, 302] on span "Save & Close" at bounding box center [319, 301] width 56 height 15
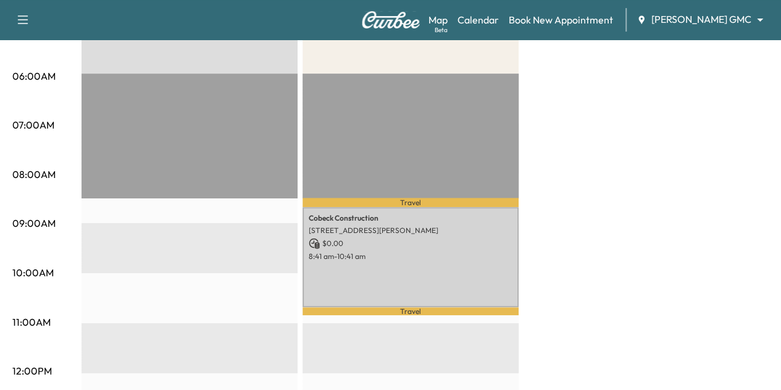
scroll to position [244, 0]
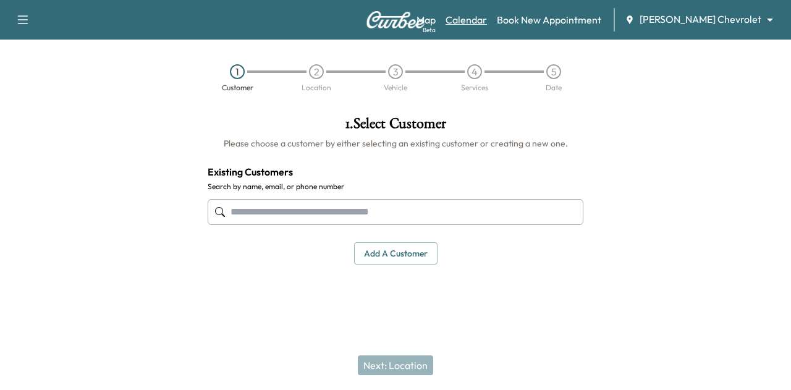
click at [487, 22] on link "Calendar" at bounding box center [465, 19] width 41 height 15
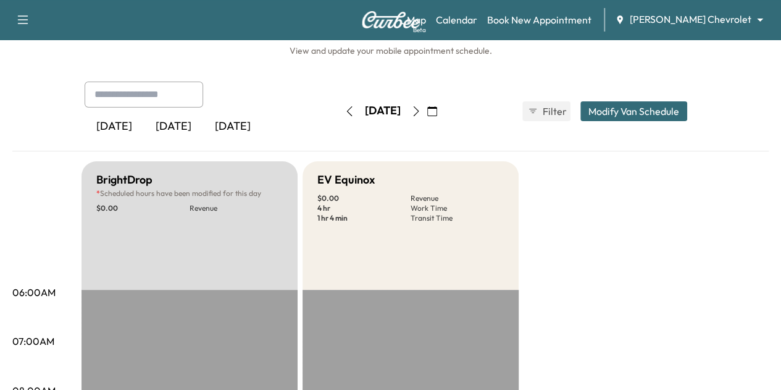
scroll to position [36, 0]
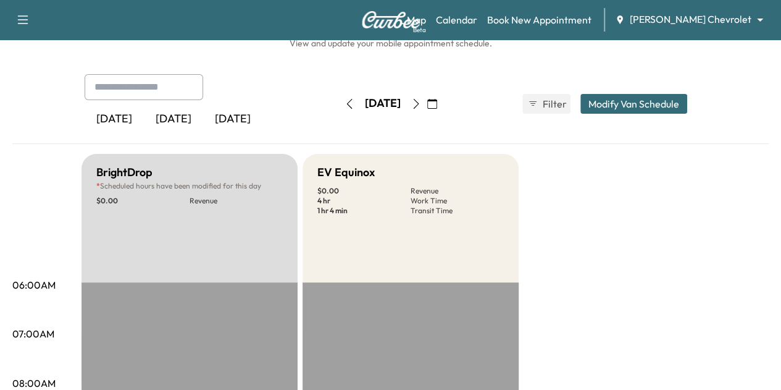
click at [437, 99] on icon "button" at bounding box center [432, 104] width 10 height 10
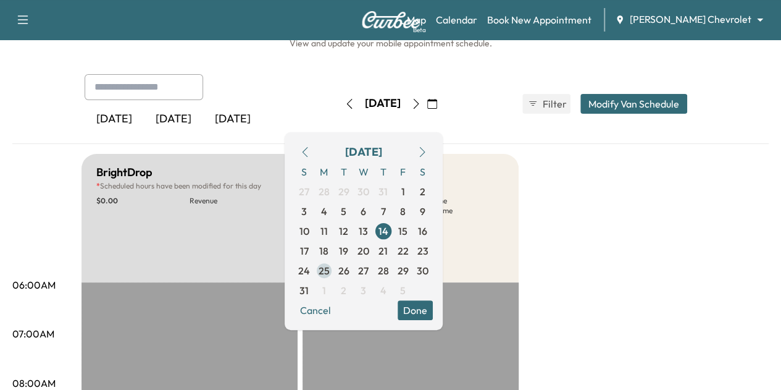
click at [334, 262] on span "25" at bounding box center [324, 271] width 20 height 20
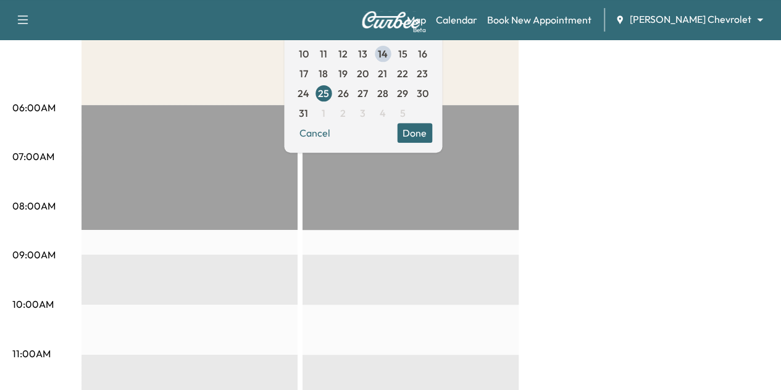
scroll to position [216, 0]
